Goal: Task Accomplishment & Management: Use online tool/utility

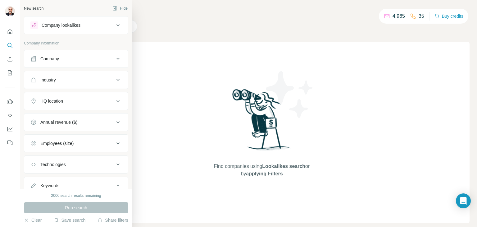
click at [116, 25] on icon at bounding box center [117, 25] width 3 height 2
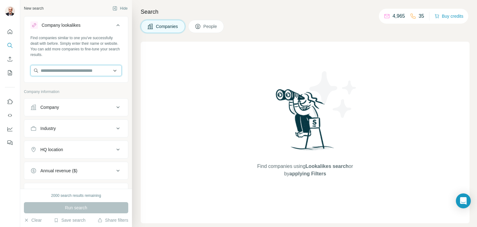
click at [52, 72] on input "text" at bounding box center [75, 70] width 91 height 11
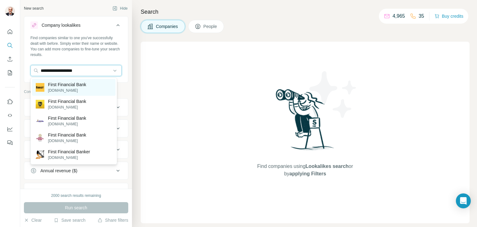
type input "**********"
click at [66, 87] on p "First Financial Bank" at bounding box center [67, 84] width 38 height 6
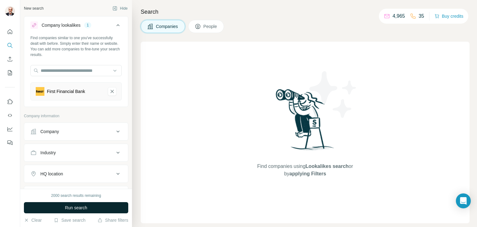
click at [79, 206] on span "Run search" at bounding box center [76, 207] width 22 height 6
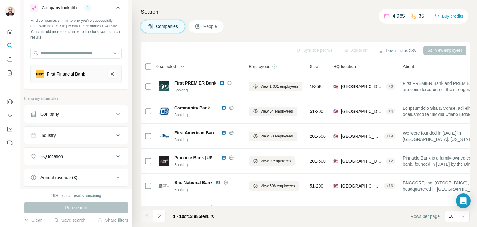
scroll to position [31, 0]
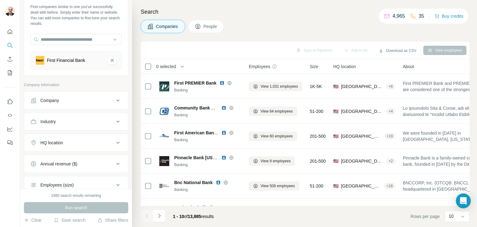
click at [116, 142] on icon at bounding box center [117, 142] width 3 height 2
click at [65, 156] on input "text" at bounding box center [75, 157] width 91 height 11
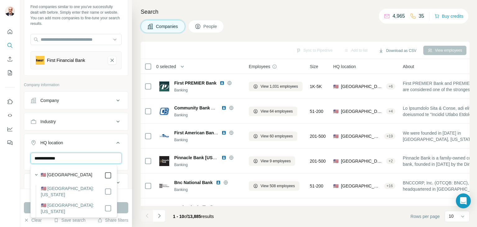
type input "**********"
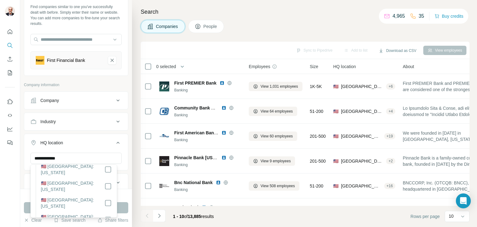
scroll to position [217, 0]
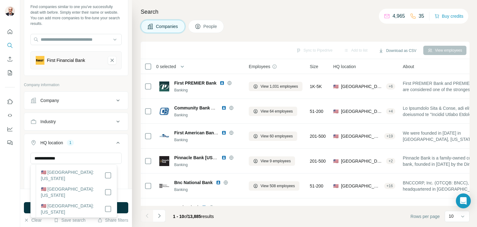
click at [82, 110] on ul "**********" at bounding box center [76, 183] width 104 height 185
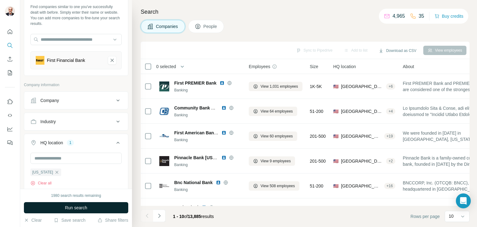
click at [72, 206] on span "Run search" at bounding box center [76, 207] width 22 height 6
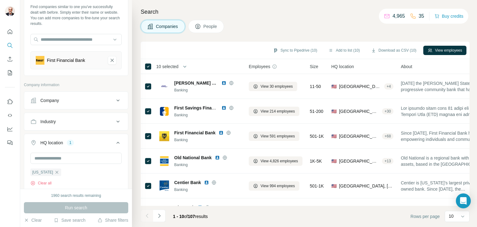
click at [210, 27] on span "People" at bounding box center [210, 26] width 14 height 6
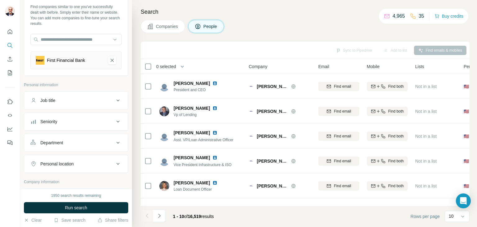
click at [114, 162] on icon at bounding box center [117, 163] width 7 height 7
click at [92, 179] on input "text" at bounding box center [75, 178] width 91 height 11
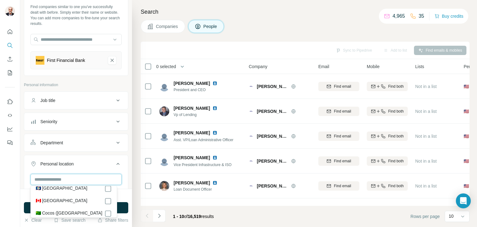
scroll to position [341, 0]
click at [79, 176] on input "text" at bounding box center [75, 178] width 91 height 11
type input "*"
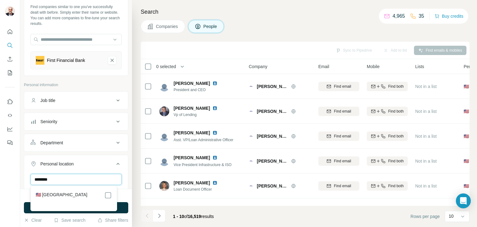
scroll to position [0, 0]
type input "**********"
click at [95, 162] on div "Personal location 1" at bounding box center [72, 163] width 84 height 6
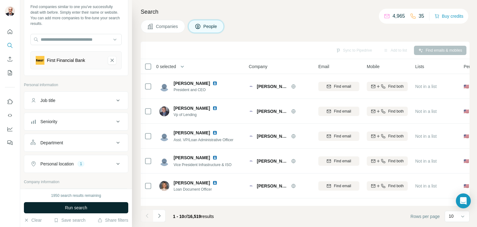
click at [70, 207] on span "Run search" at bounding box center [76, 207] width 22 height 6
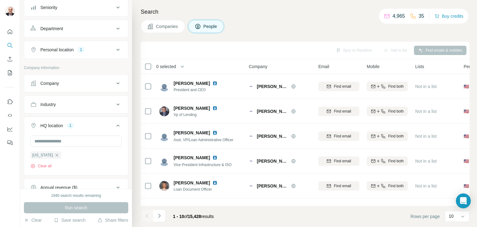
scroll to position [155, 0]
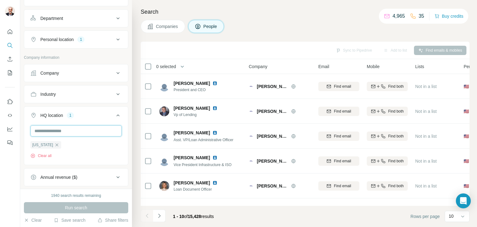
click at [84, 129] on input "text" at bounding box center [75, 130] width 91 height 11
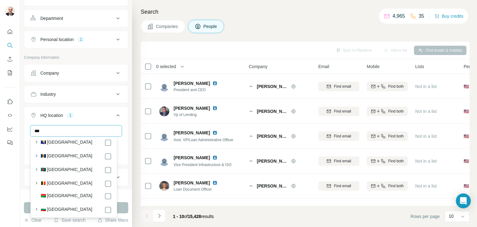
scroll to position [0, 0]
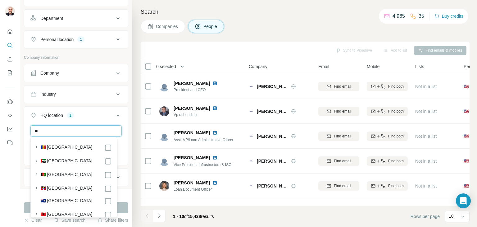
type input "*"
click at [72, 103] on ul "Company Industry HQ location 1 [US_STATE] Clear all Annual revenue ($) Employee…" at bounding box center [76, 156] width 104 height 185
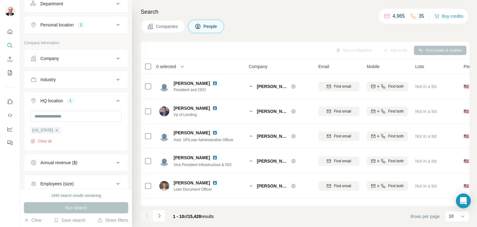
scroll to position [232, 0]
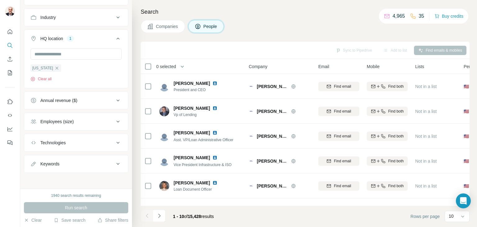
click at [114, 119] on icon at bounding box center [117, 121] width 7 height 7
click at [33, 156] on icon at bounding box center [33, 157] width 7 height 7
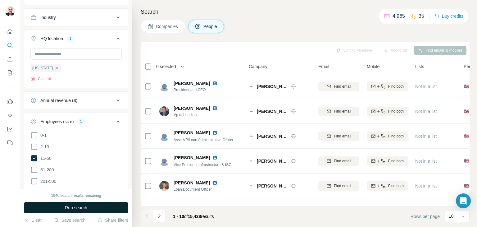
click at [76, 207] on span "Run search" at bounding box center [76, 207] width 22 height 6
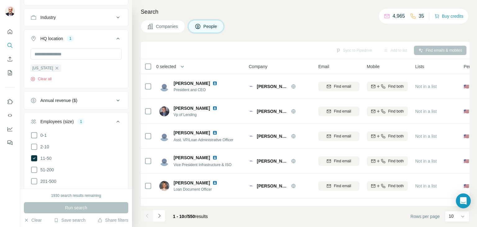
click at [163, 25] on span "Companies" at bounding box center [167, 26] width 23 height 6
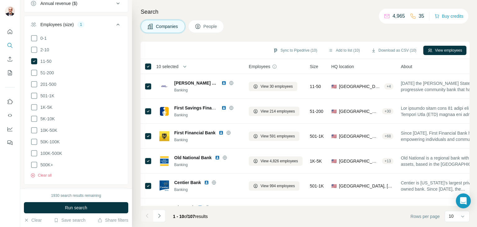
scroll to position [135, 0]
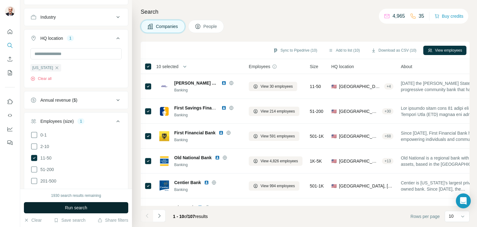
click at [95, 206] on button "Run search" at bounding box center [76, 207] width 104 height 11
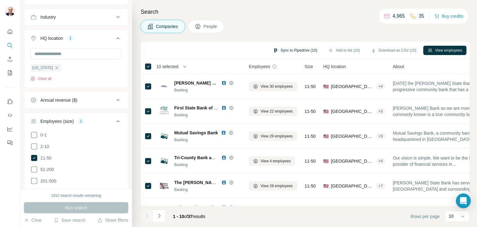
click at [294, 49] on button "Sync to Pipedrive (10)" at bounding box center [294, 50] width 53 height 9
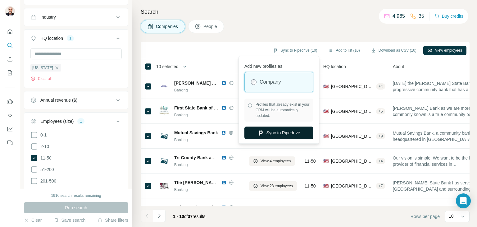
click at [285, 133] on button "Sync to Pipedrive" at bounding box center [278, 132] width 69 height 12
